Goal: Find specific page/section

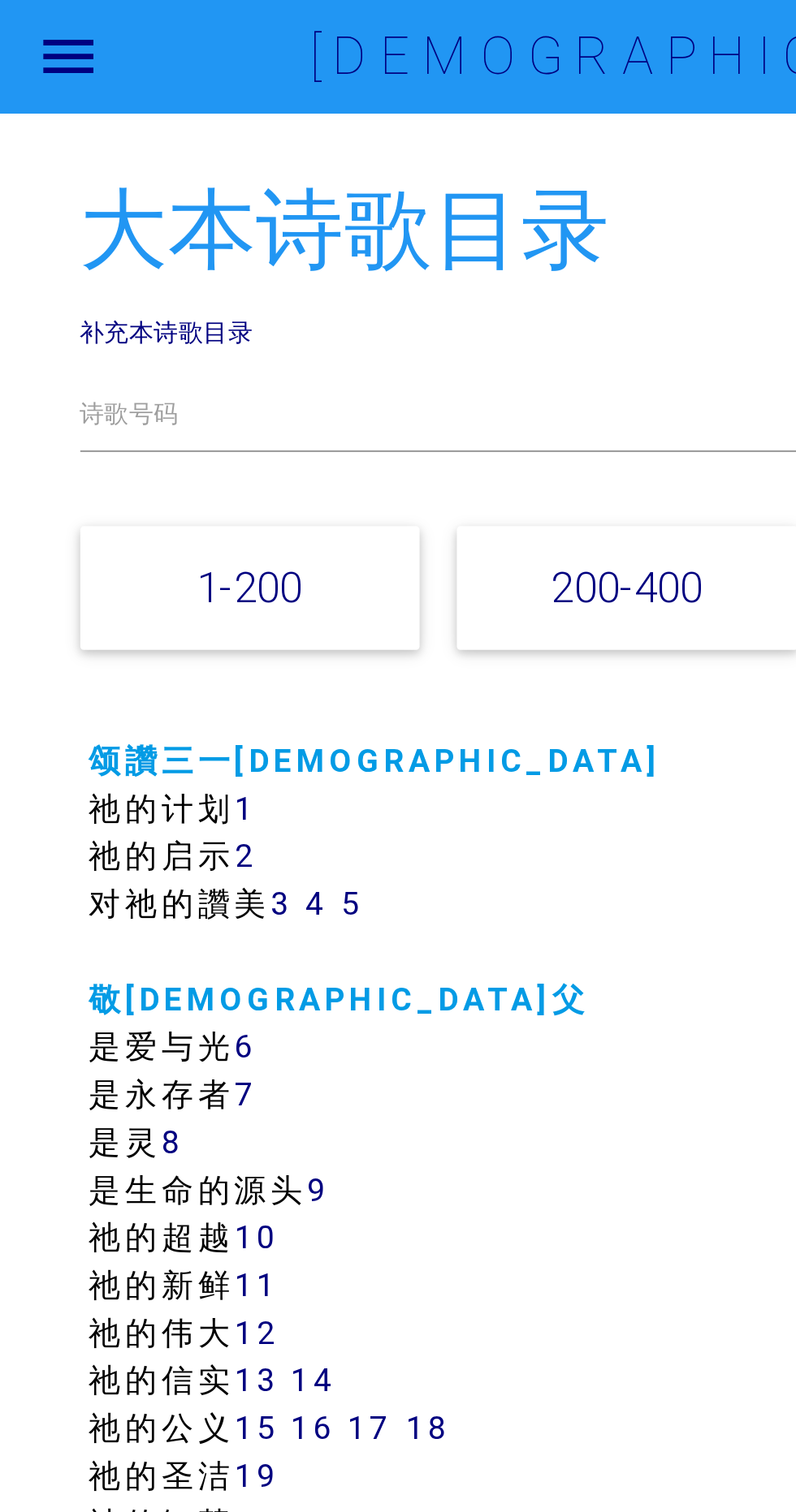
click at [136, 150] on link "补充本诗歌目录" at bounding box center [100, 152] width 80 height 15
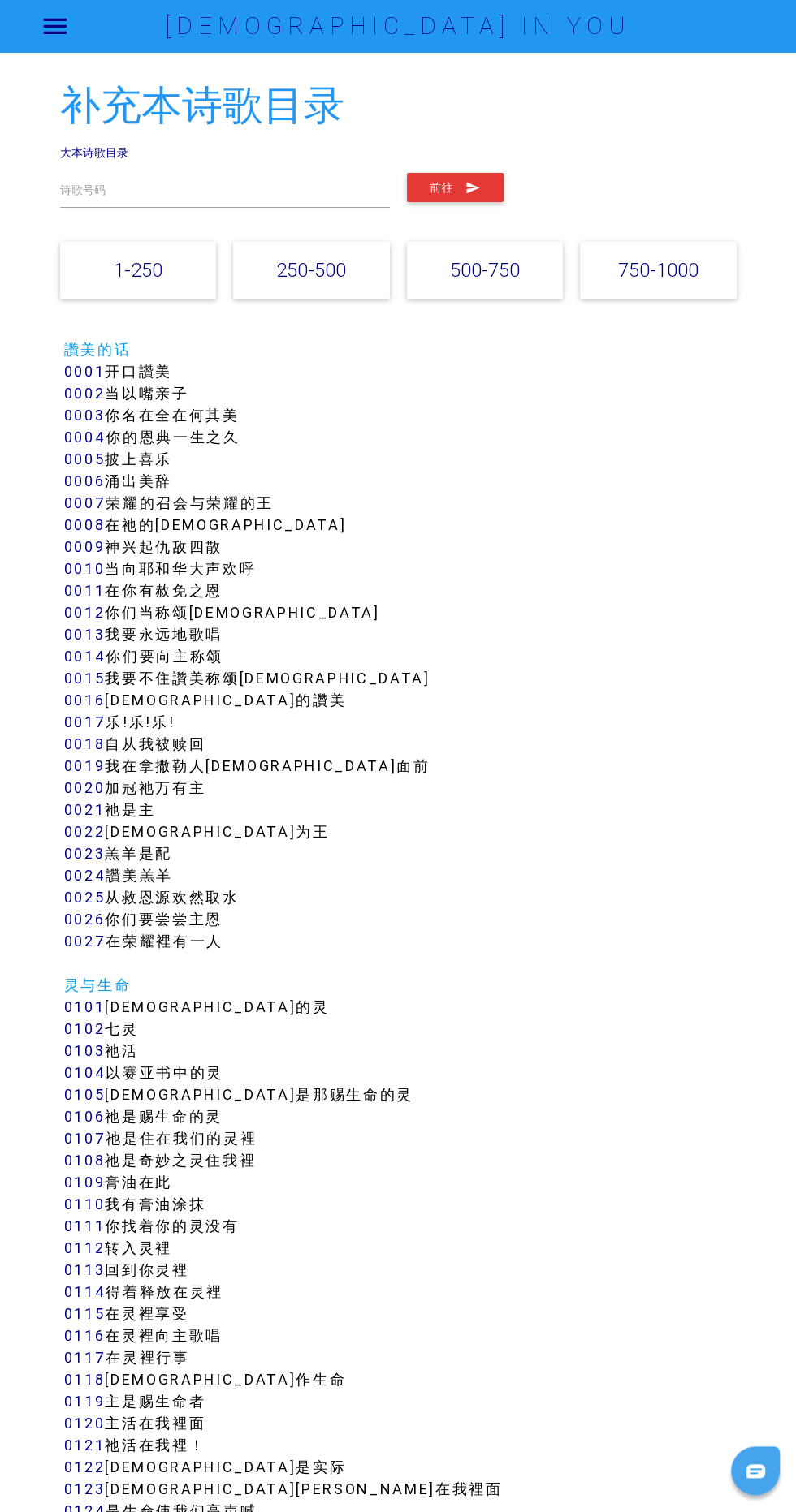
click at [666, 269] on link "750-1000" at bounding box center [657, 269] width 81 height 23
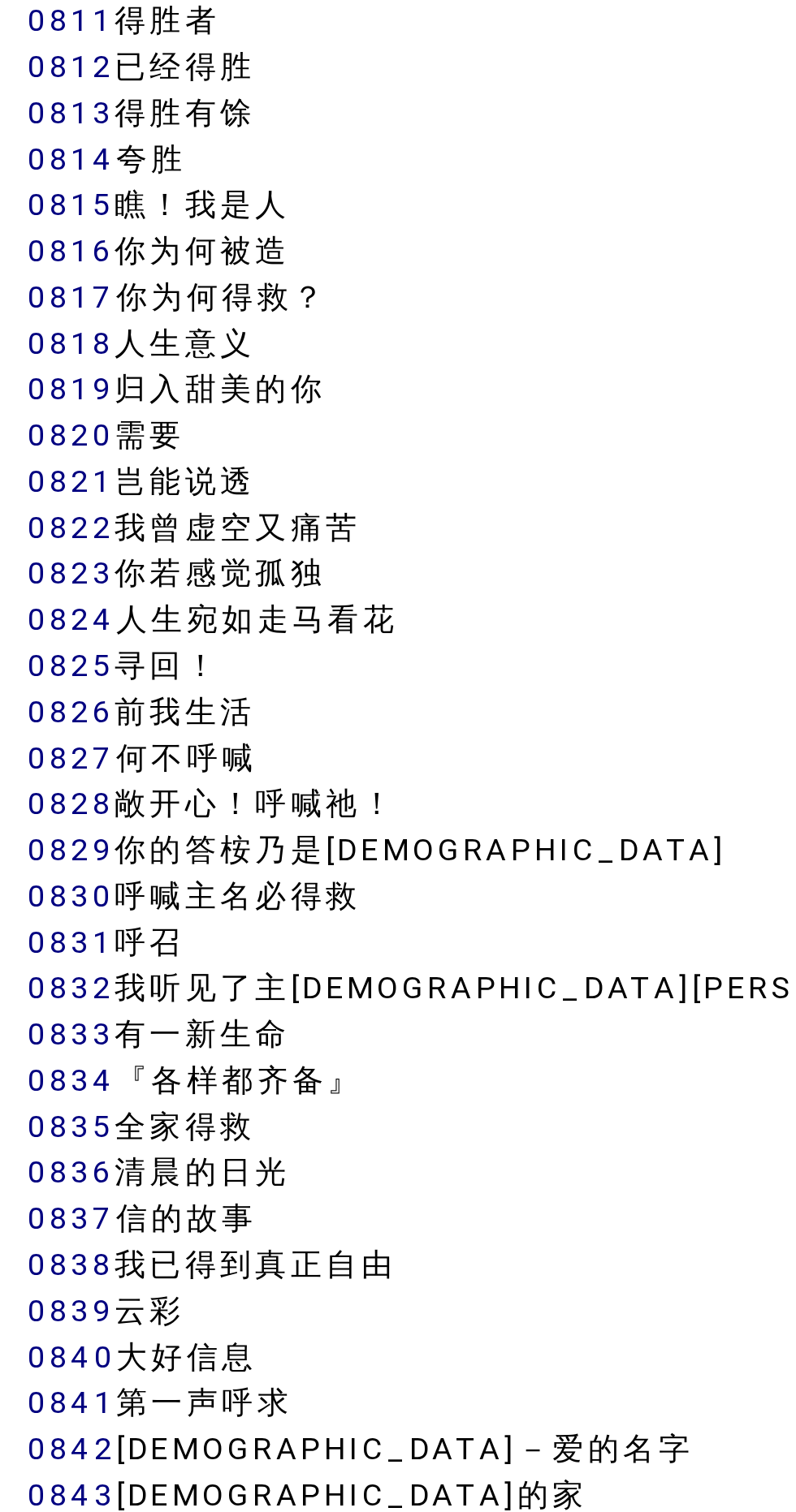
scroll to position [6814, 0]
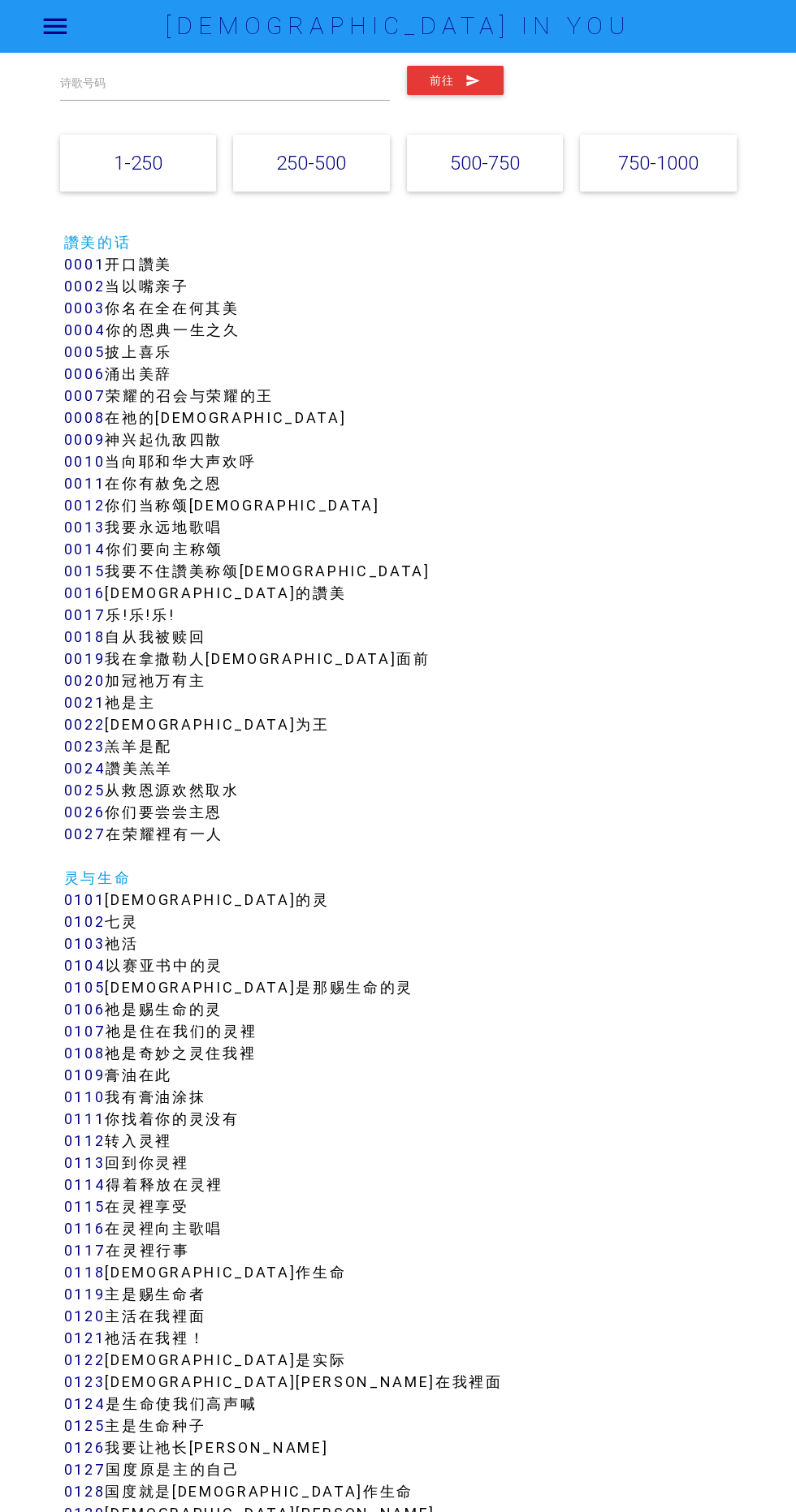
scroll to position [0, 0]
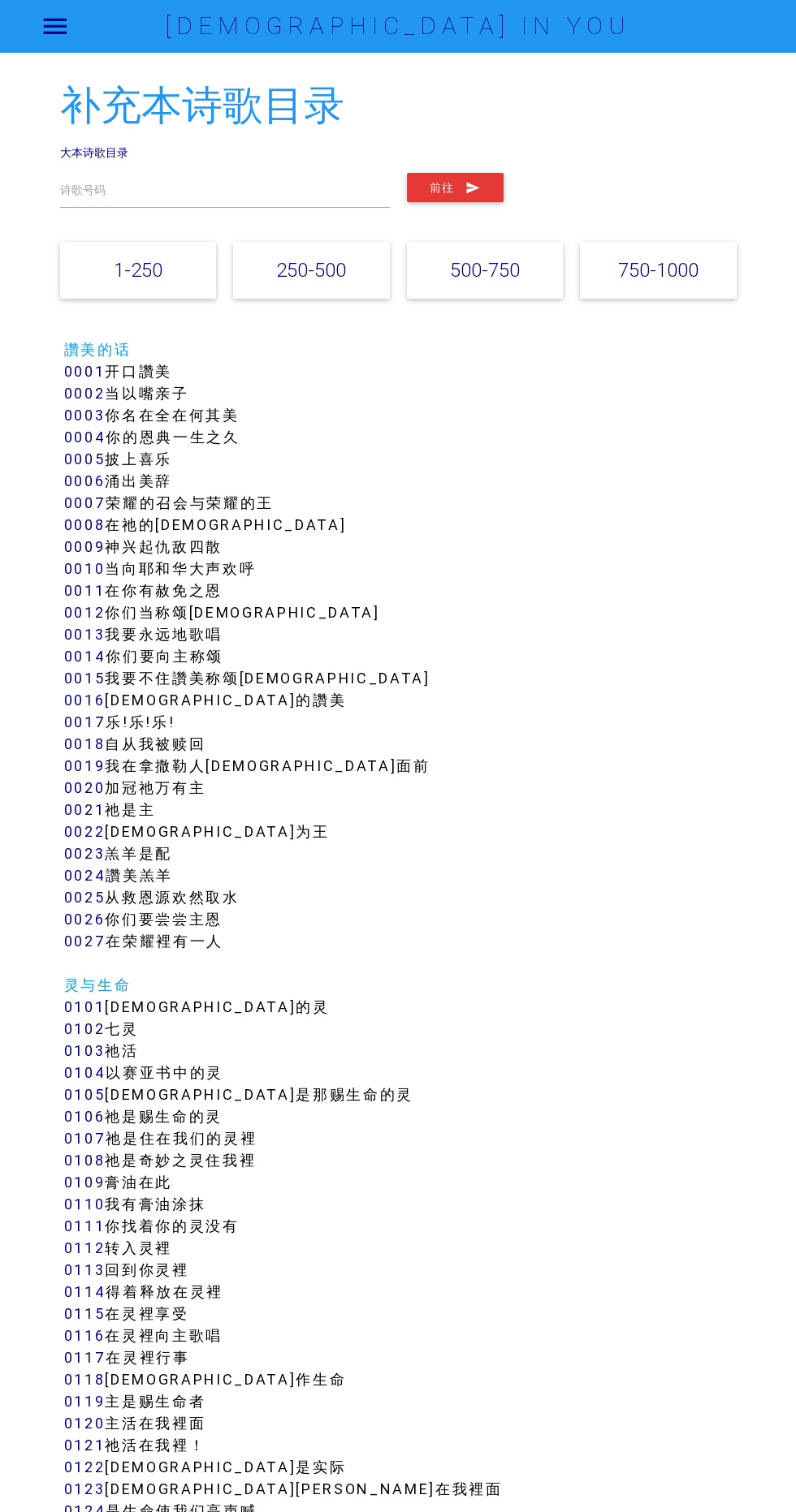
click at [229, 108] on h2 "补充本诗歌目录" at bounding box center [398, 107] width 676 height 45
click at [294, 126] on h2 "补充本诗歌目录" at bounding box center [398, 107] width 676 height 45
click at [674, 271] on link "750-1000" at bounding box center [657, 269] width 81 height 23
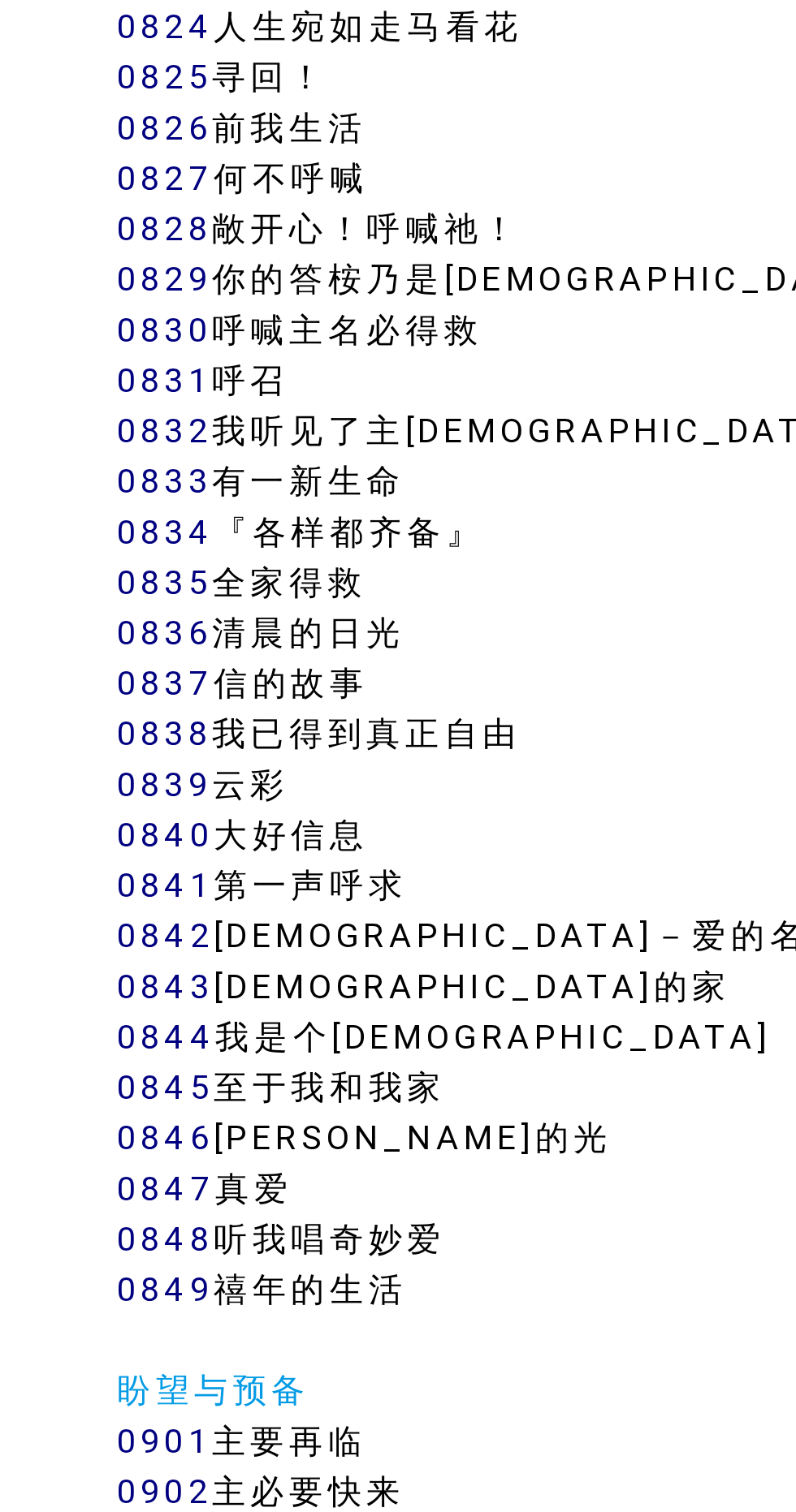
scroll to position [6814, 0]
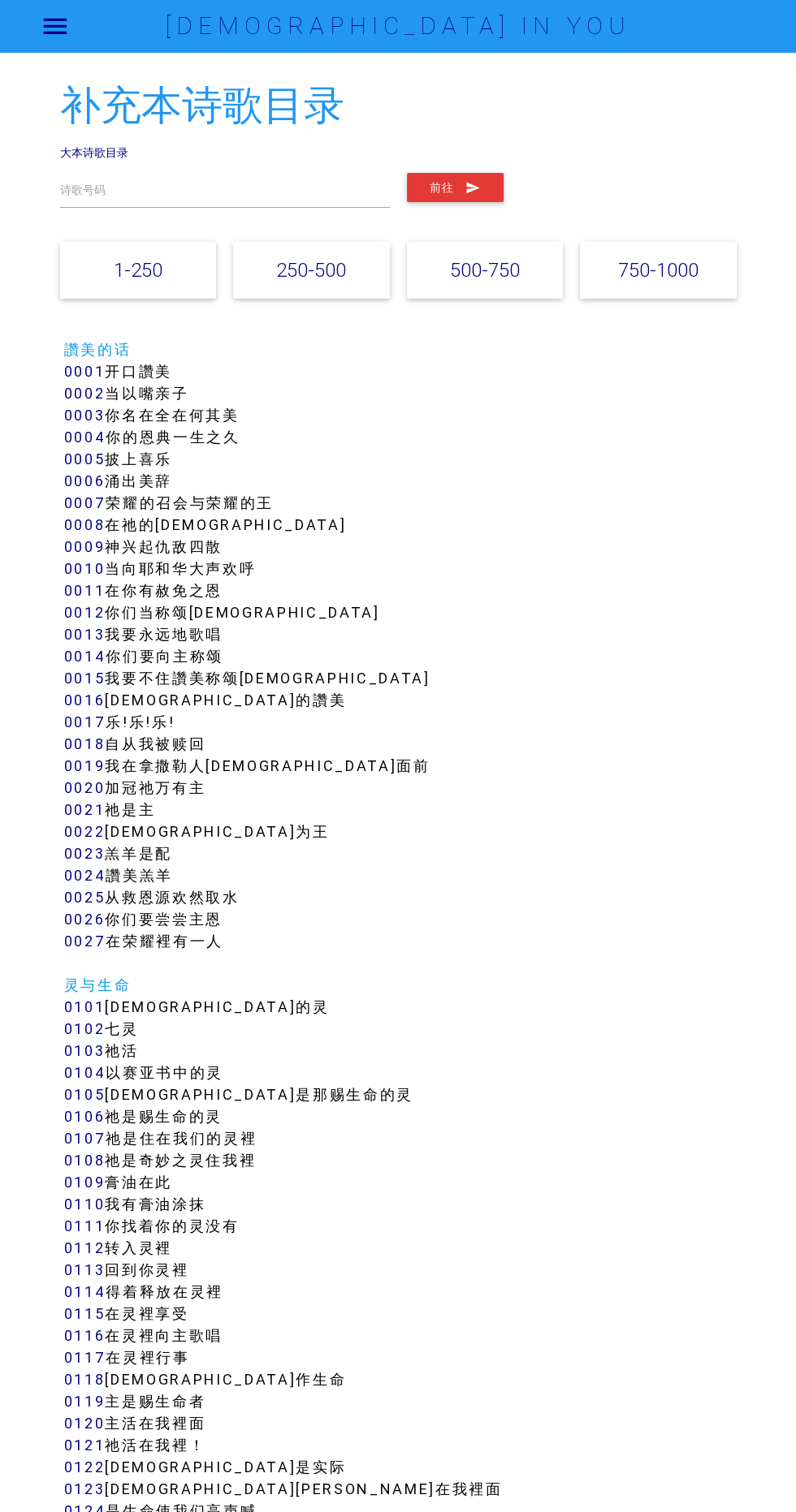
click at [688, 279] on link "750-1000" at bounding box center [657, 269] width 81 height 23
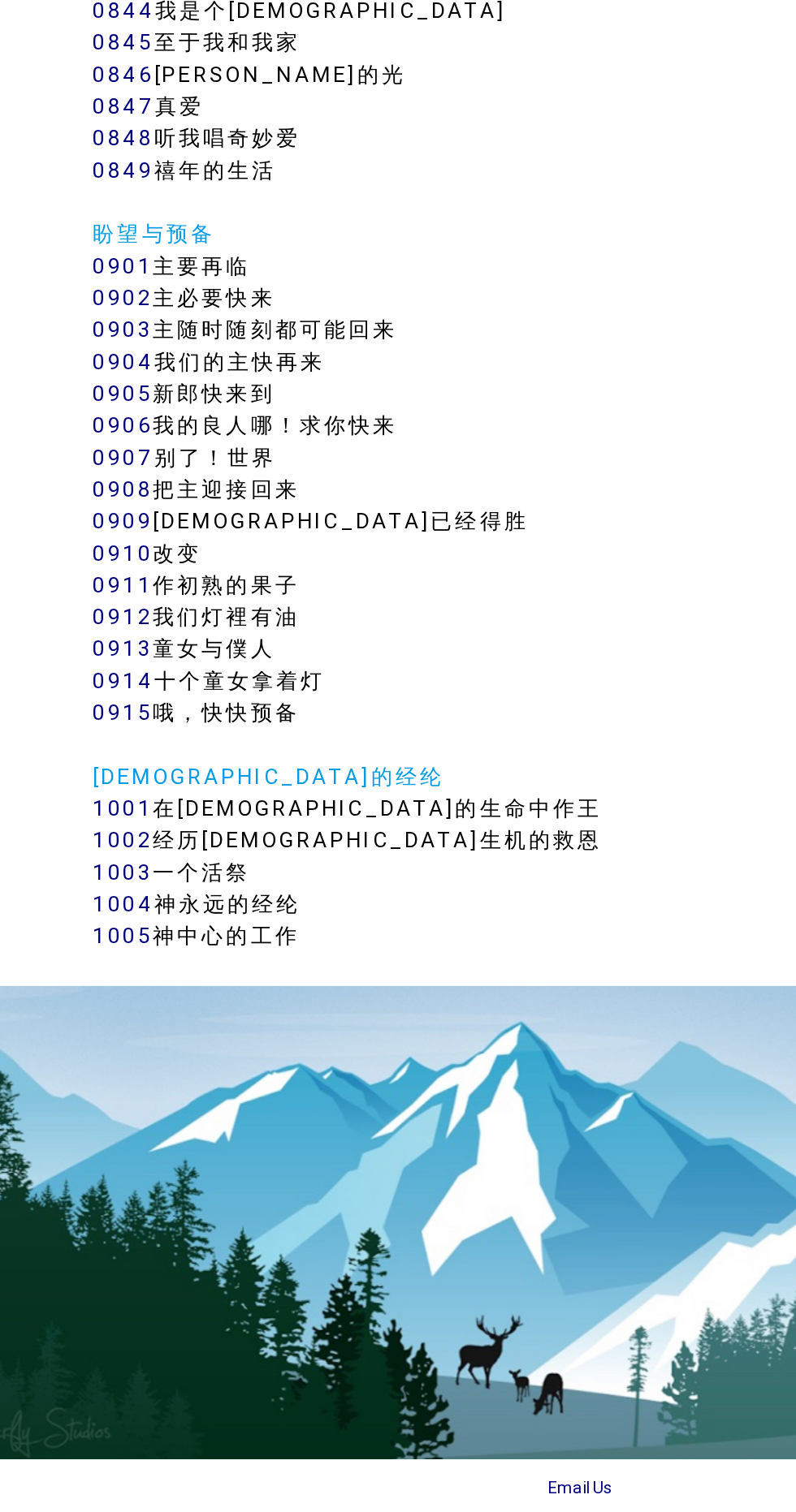
scroll to position [7146, 0]
